Goal: Task Accomplishment & Management: Complete application form

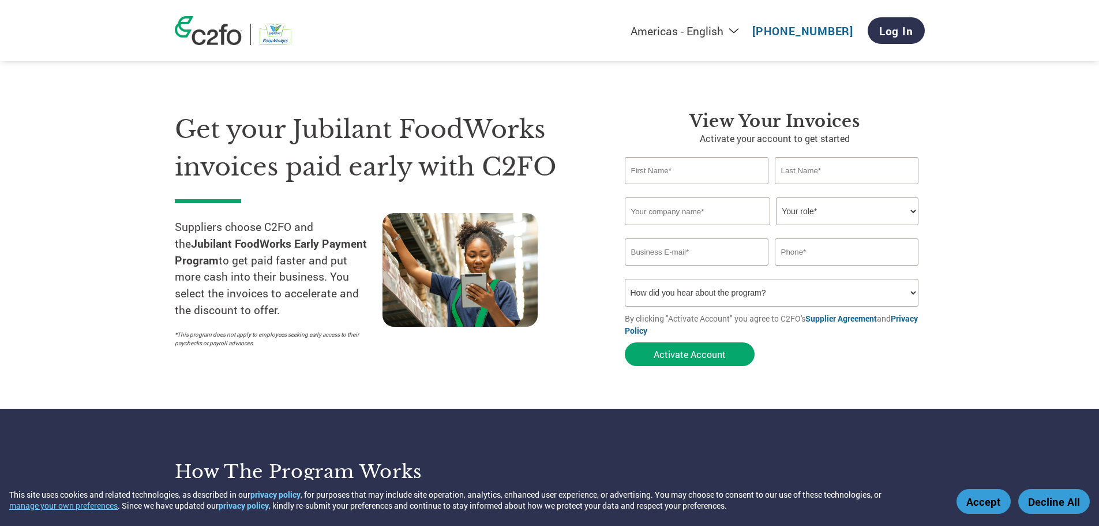
click at [695, 166] on input "text" at bounding box center [697, 170] width 144 height 27
type input "U"
type input "[PERSON_NAME]"
type input "Day Care Hygiene Products"
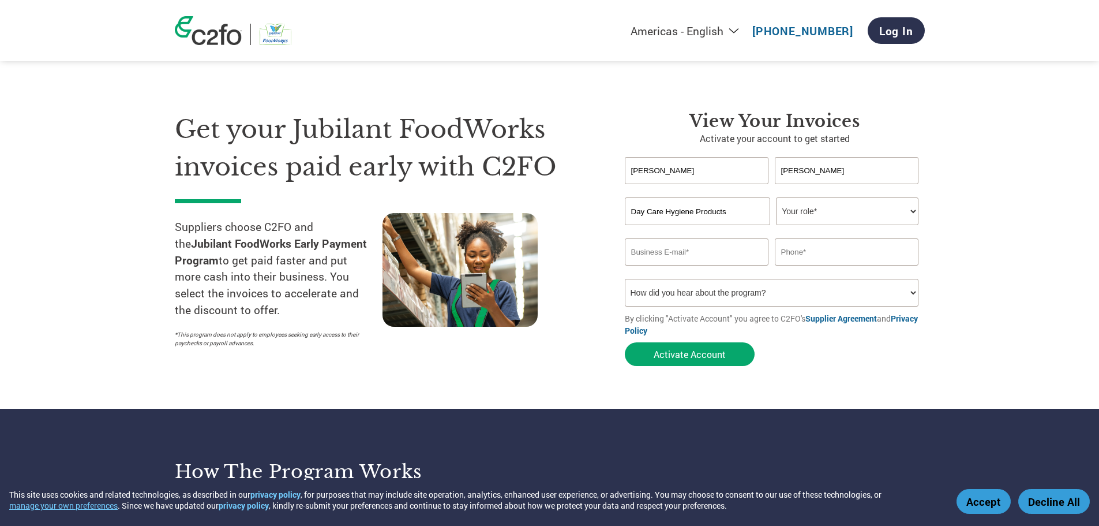
click at [877, 209] on select "Your role* CFO Controller Credit Manager Finance Director Treasurer CEO Preside…" at bounding box center [847, 211] width 143 height 28
select select "OWNER_FOUNDER"
click at [776, 197] on select "Your role* CFO Controller Credit Manager Finance Director Treasurer CEO Preside…" at bounding box center [847, 211] width 143 height 28
click at [655, 245] on input "email" at bounding box center [697, 251] width 144 height 27
type input "[EMAIL_ADDRESS][DOMAIN_NAME]"
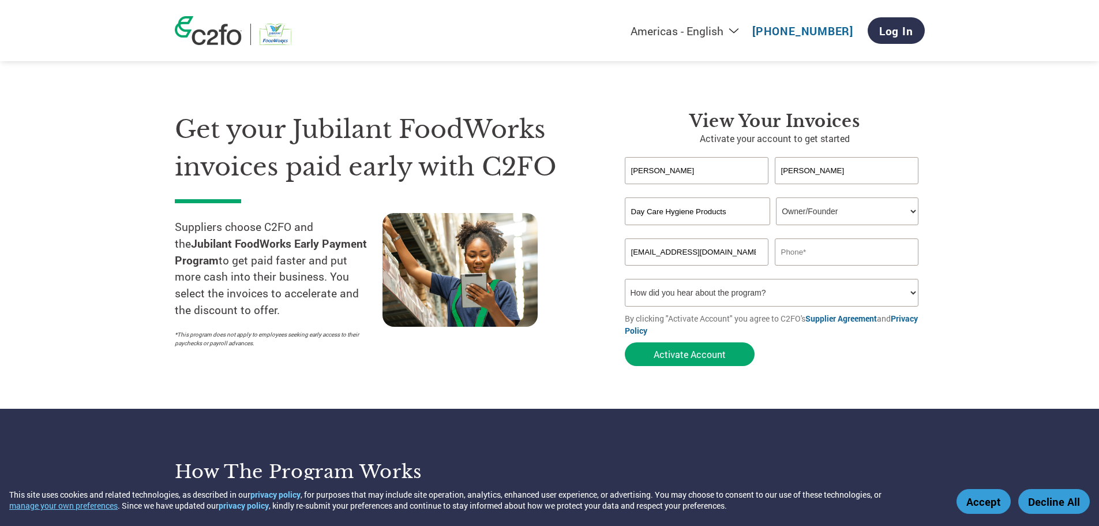
click at [803, 252] on input "text" at bounding box center [847, 251] width 144 height 27
type input "9632266571"
click at [785, 289] on select "How did you hear about the program? Received a letter Email Social Media Online…" at bounding box center [772, 293] width 294 height 28
select select "Family/Friend/Acquaintance"
click at [625, 279] on select "How did you hear about the program? Received a letter Email Social Media Online…" at bounding box center [772, 293] width 294 height 28
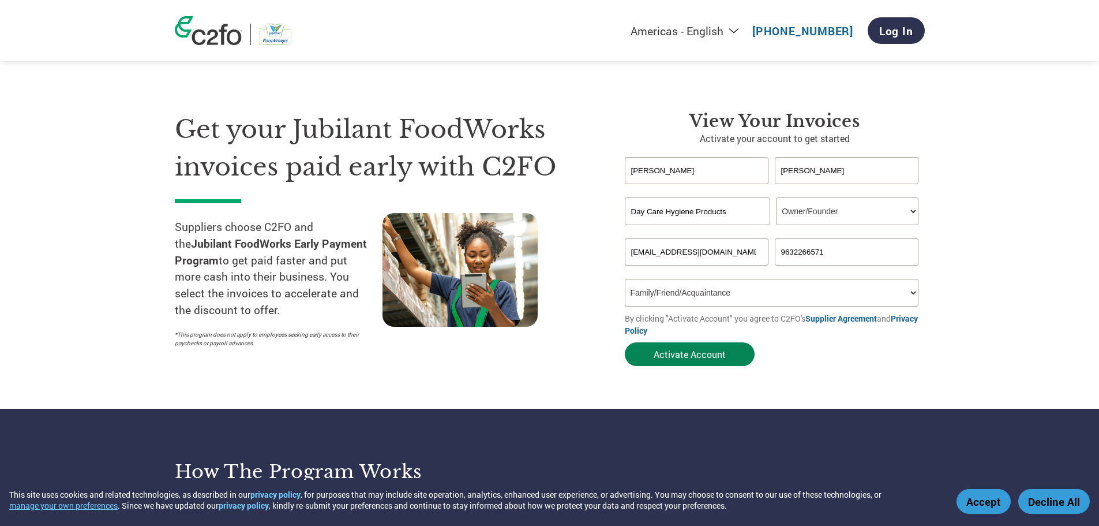
click at [686, 353] on button "Activate Account" at bounding box center [690, 354] width 130 height 24
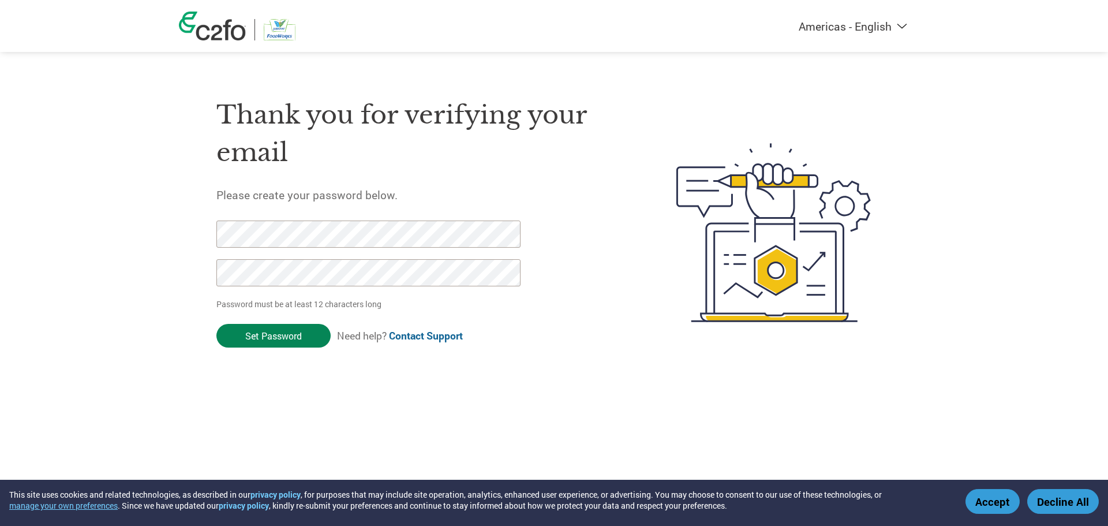
click at [305, 337] on input "Set Password" at bounding box center [273, 336] width 114 height 24
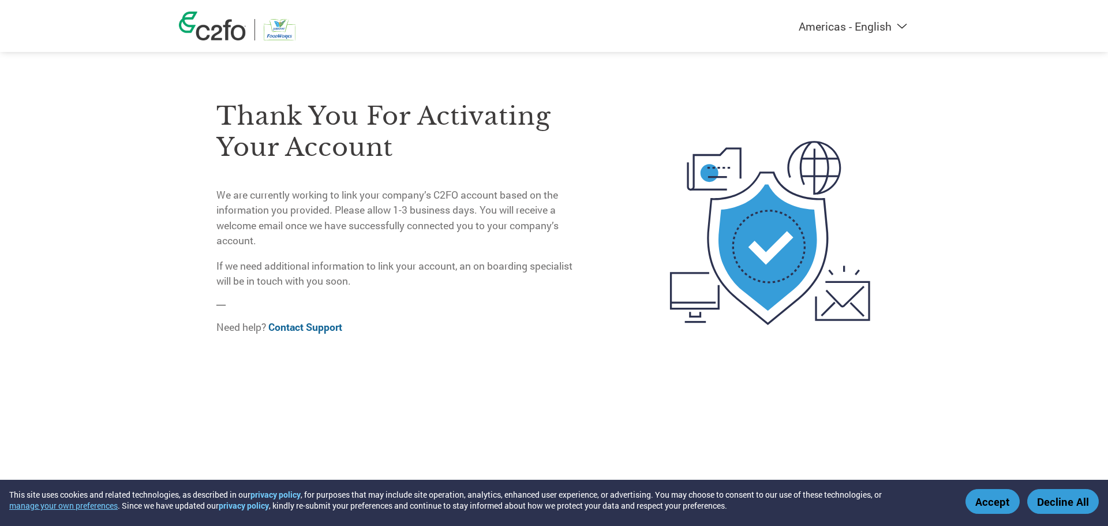
click at [236, 40] on img at bounding box center [212, 26] width 67 height 29
